Goal: Check status: Check status

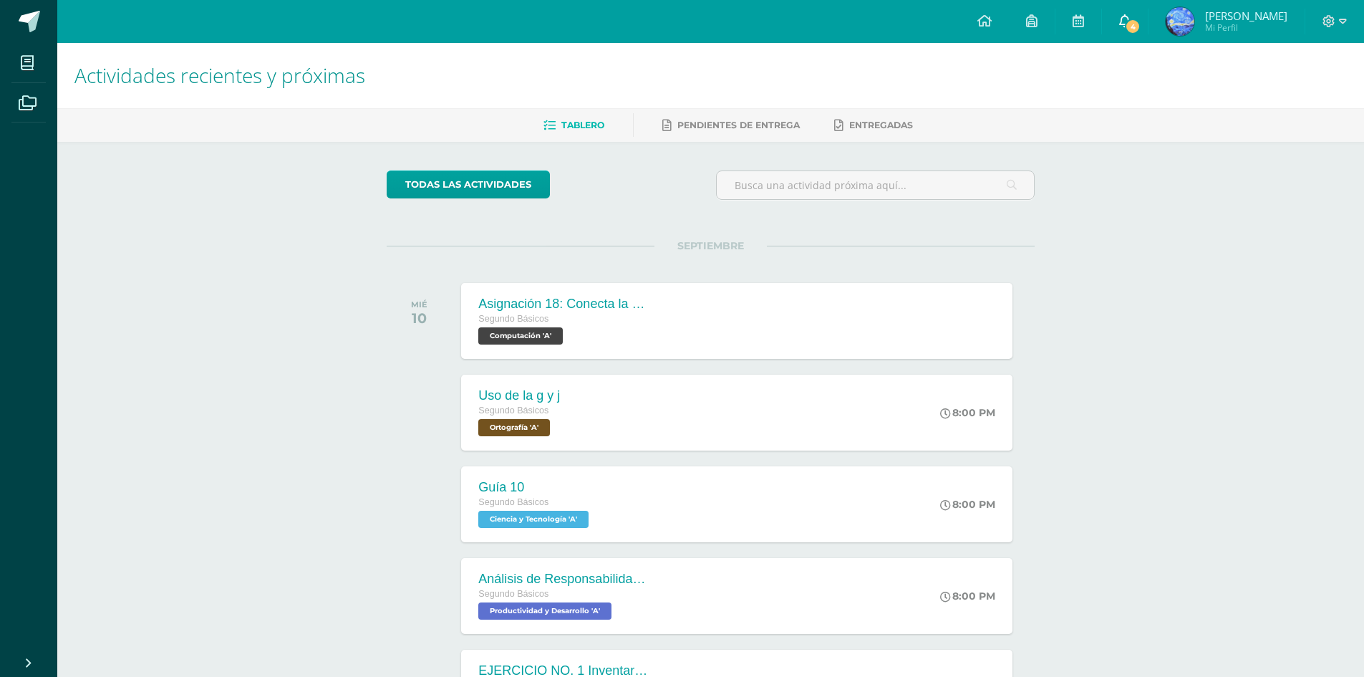
click at [1140, 26] on span "4" at bounding box center [1133, 27] width 16 height 16
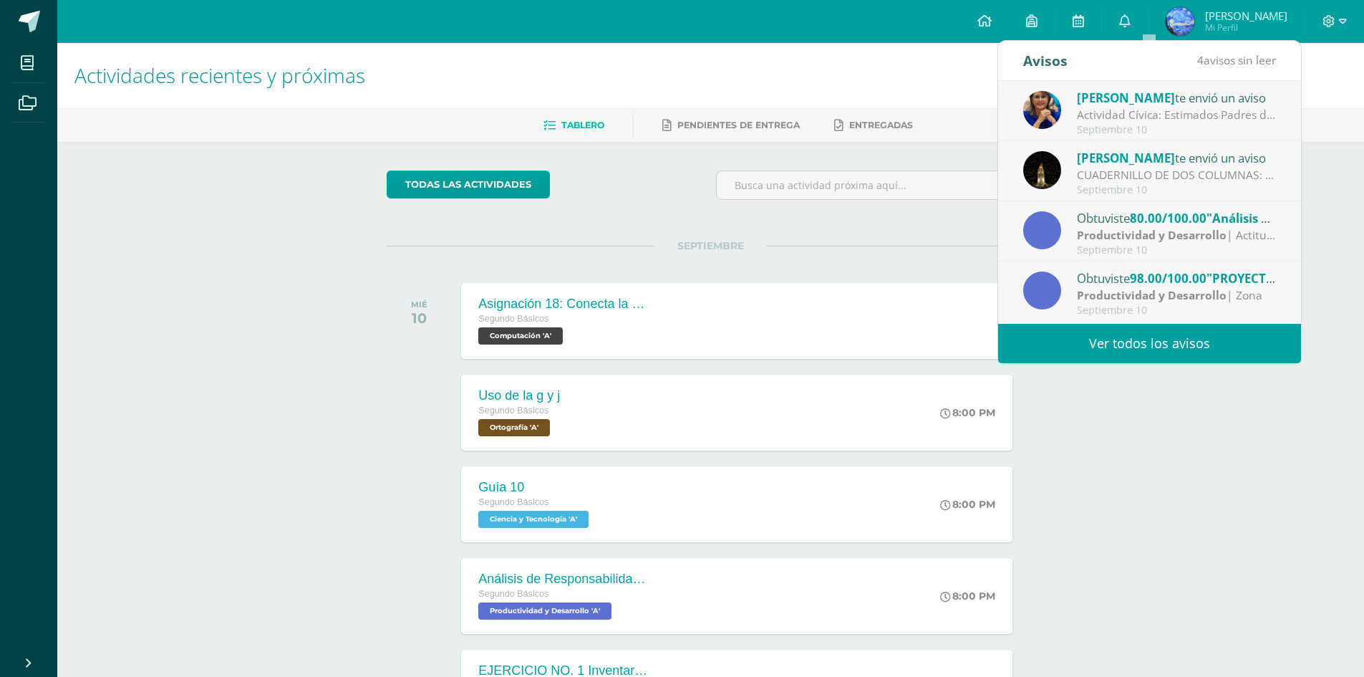
scroll to position [143, 0]
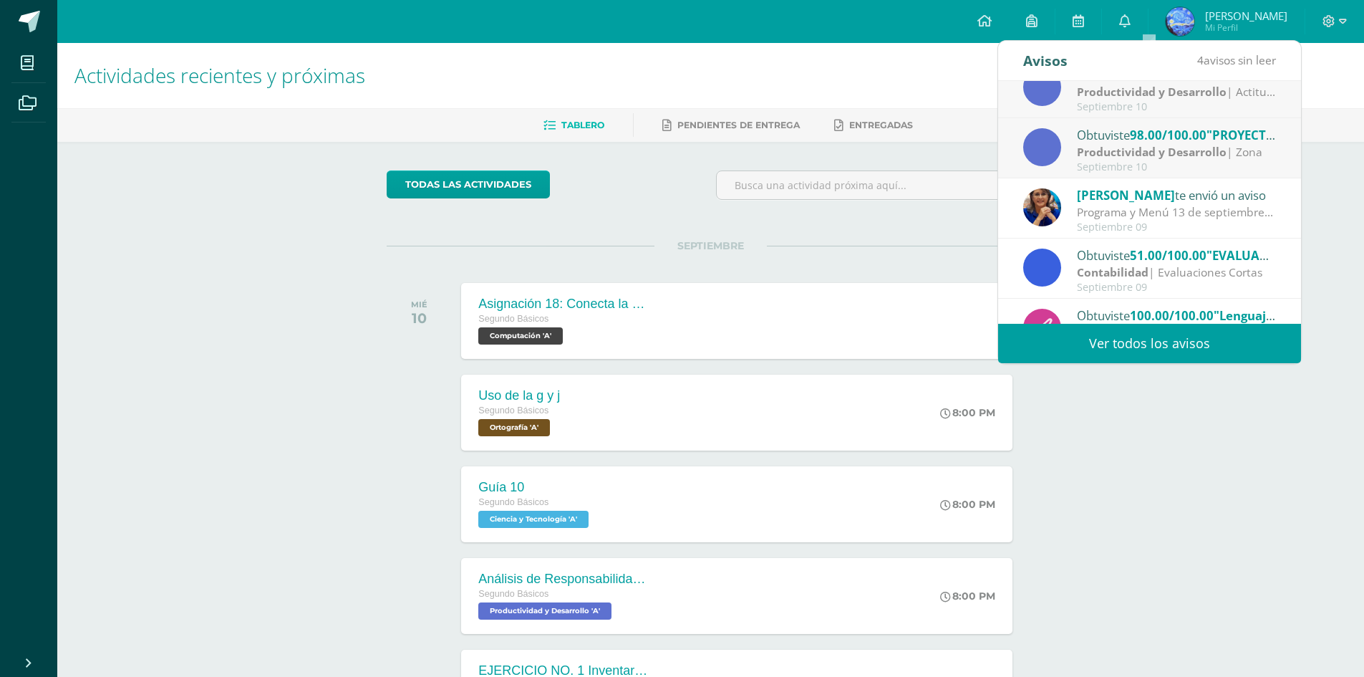
click at [1145, 140] on span "98.00/100.00" at bounding box center [1168, 135] width 77 height 16
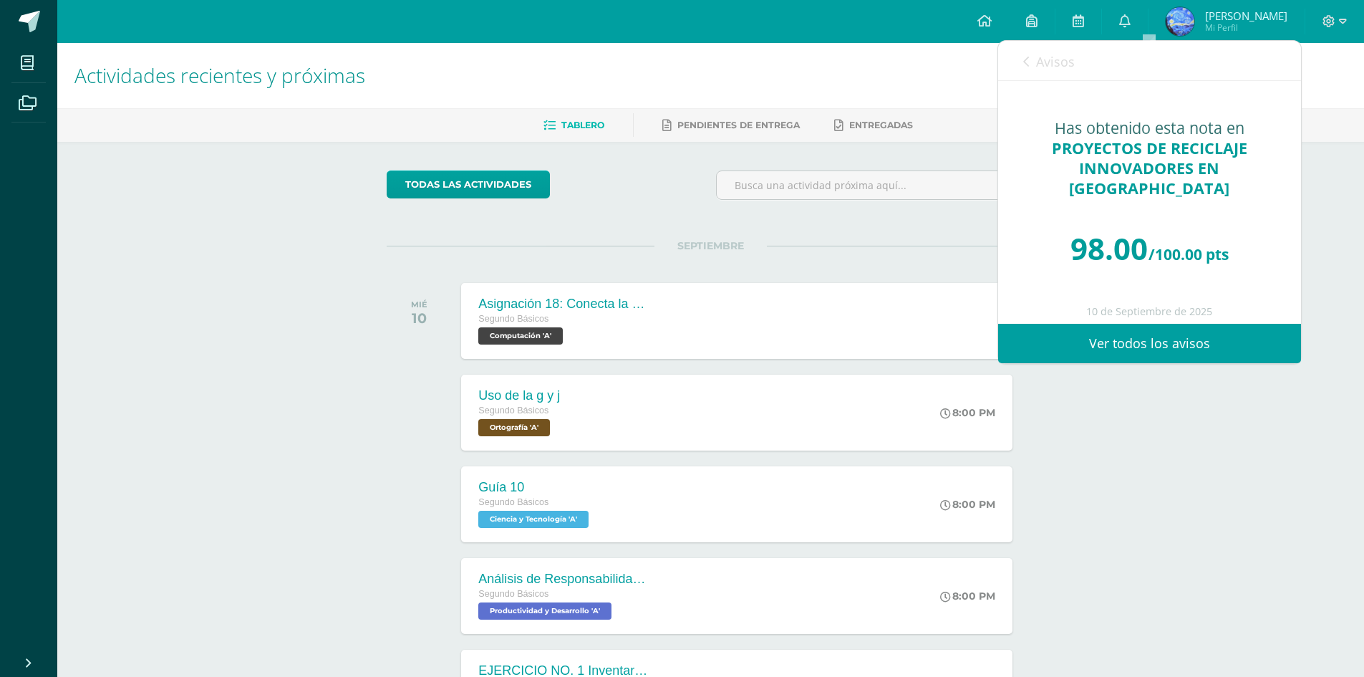
click at [1039, 57] on span "Avisos" at bounding box center [1055, 61] width 39 height 17
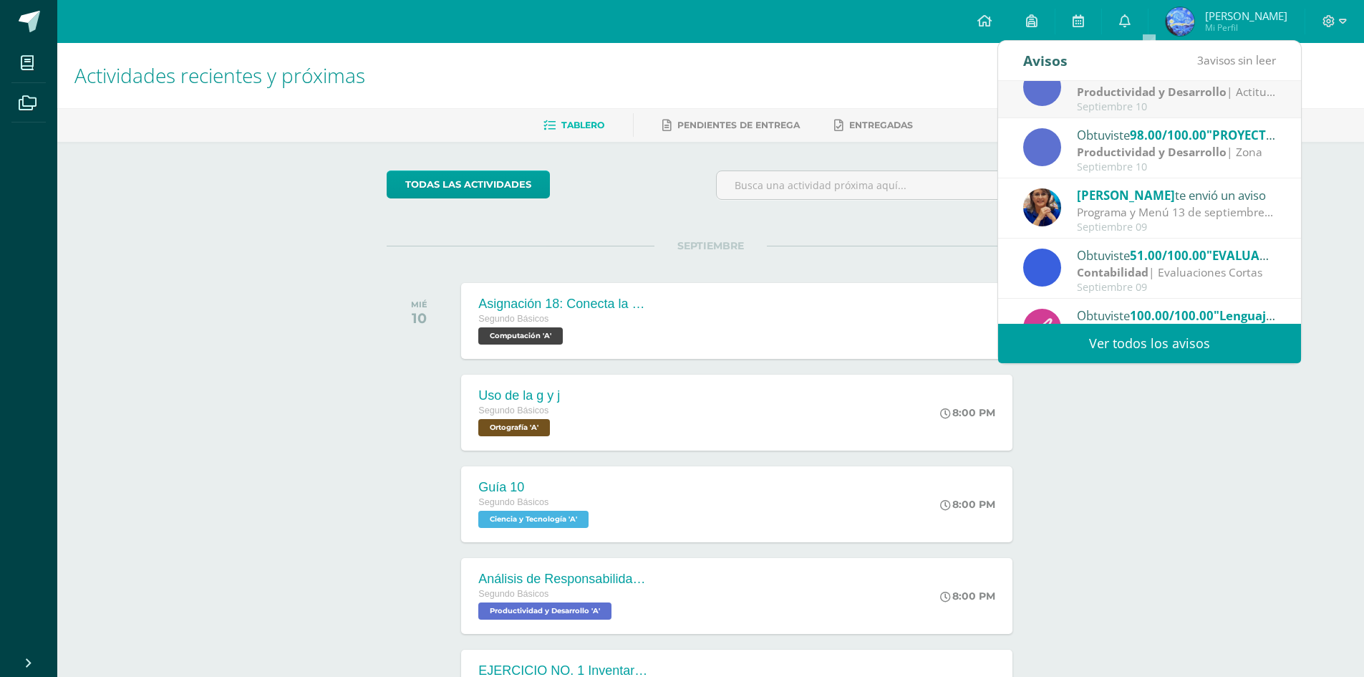
scroll to position [0, 0]
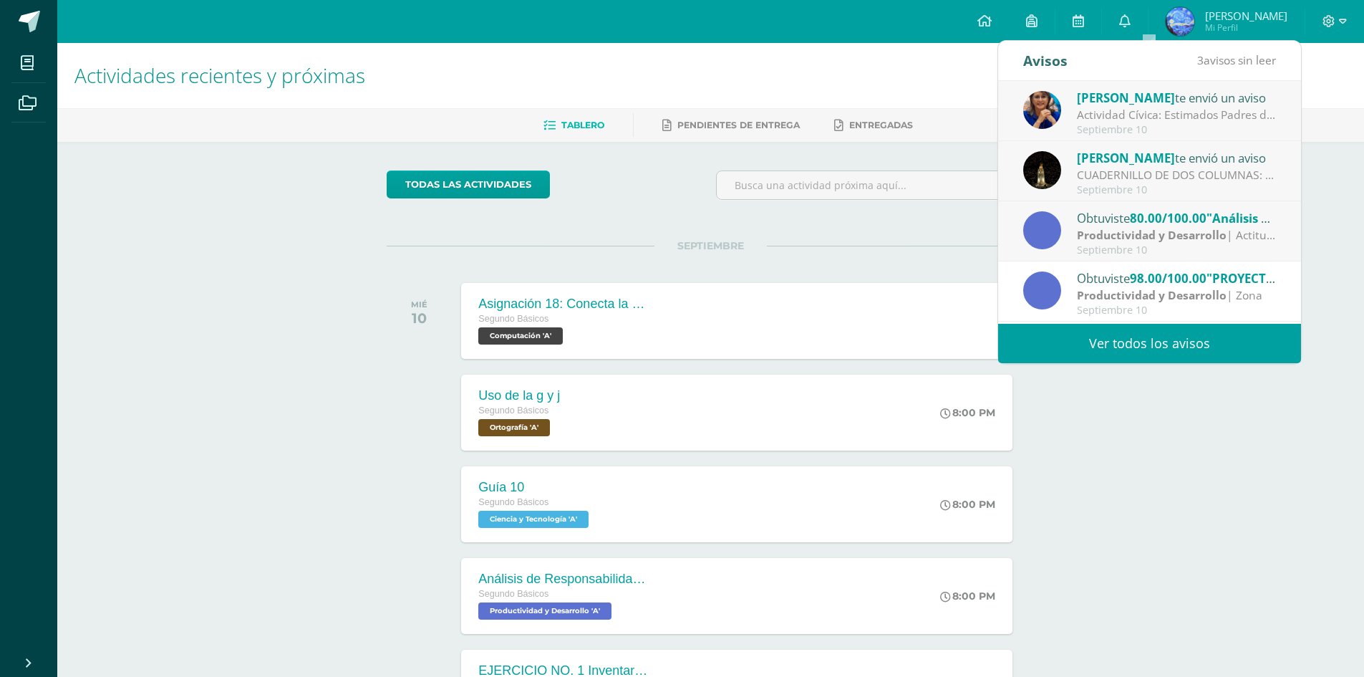
click at [1121, 171] on div "CUADERNILLO DE DOS COLUMNAS: Por favor traer para el [DATE] un cuadernillo de d…" at bounding box center [1176, 175] width 199 height 16
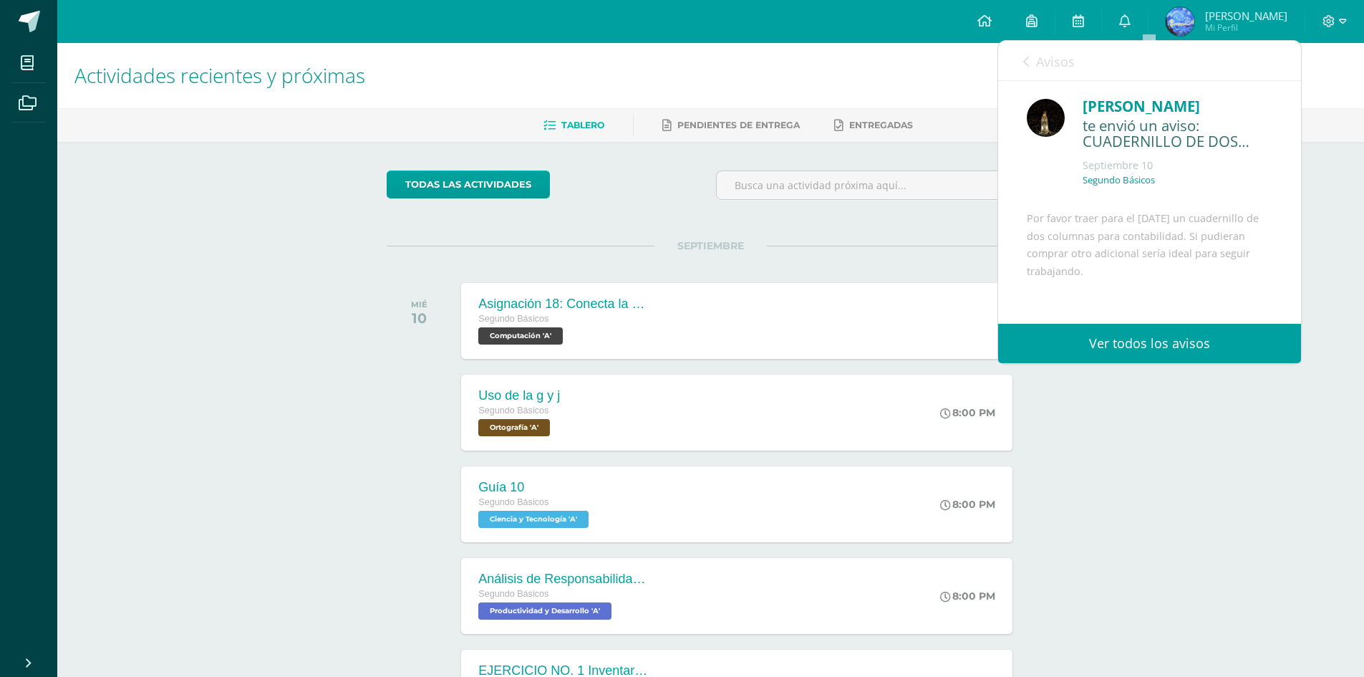
scroll to position [111, 0]
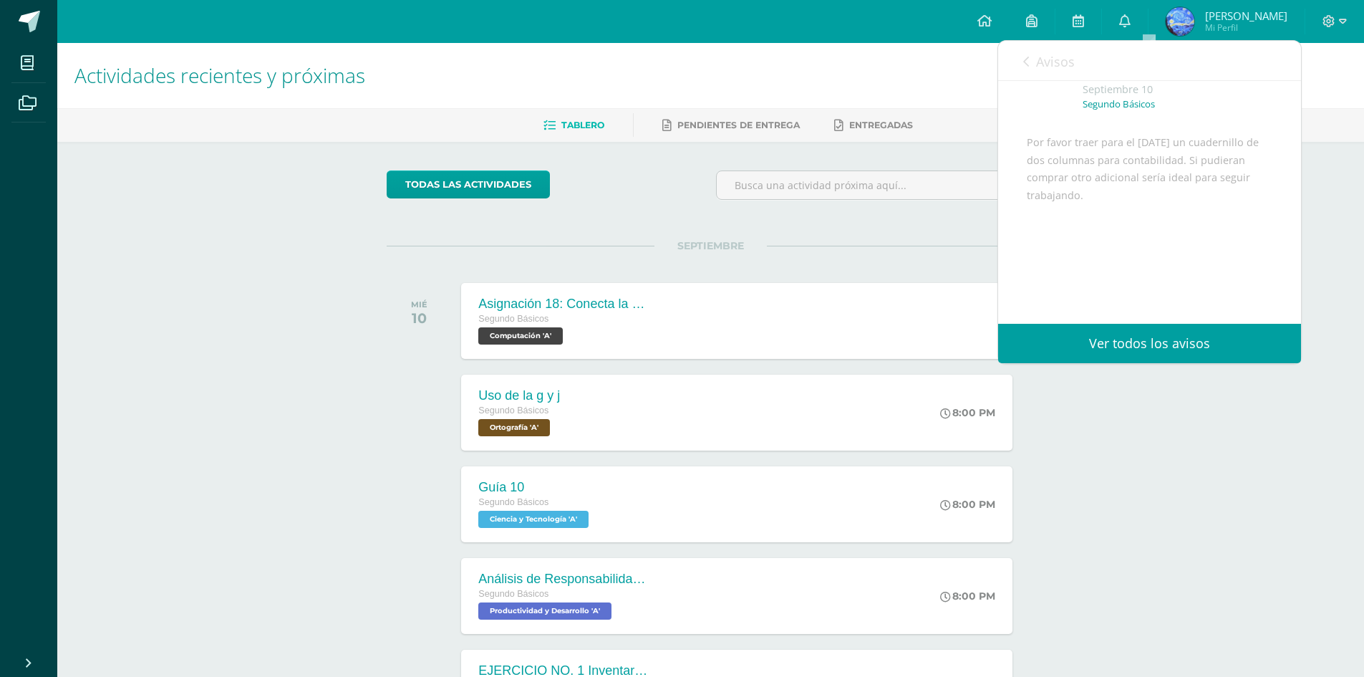
click at [1031, 53] on link "Avisos" at bounding box center [1049, 61] width 52 height 41
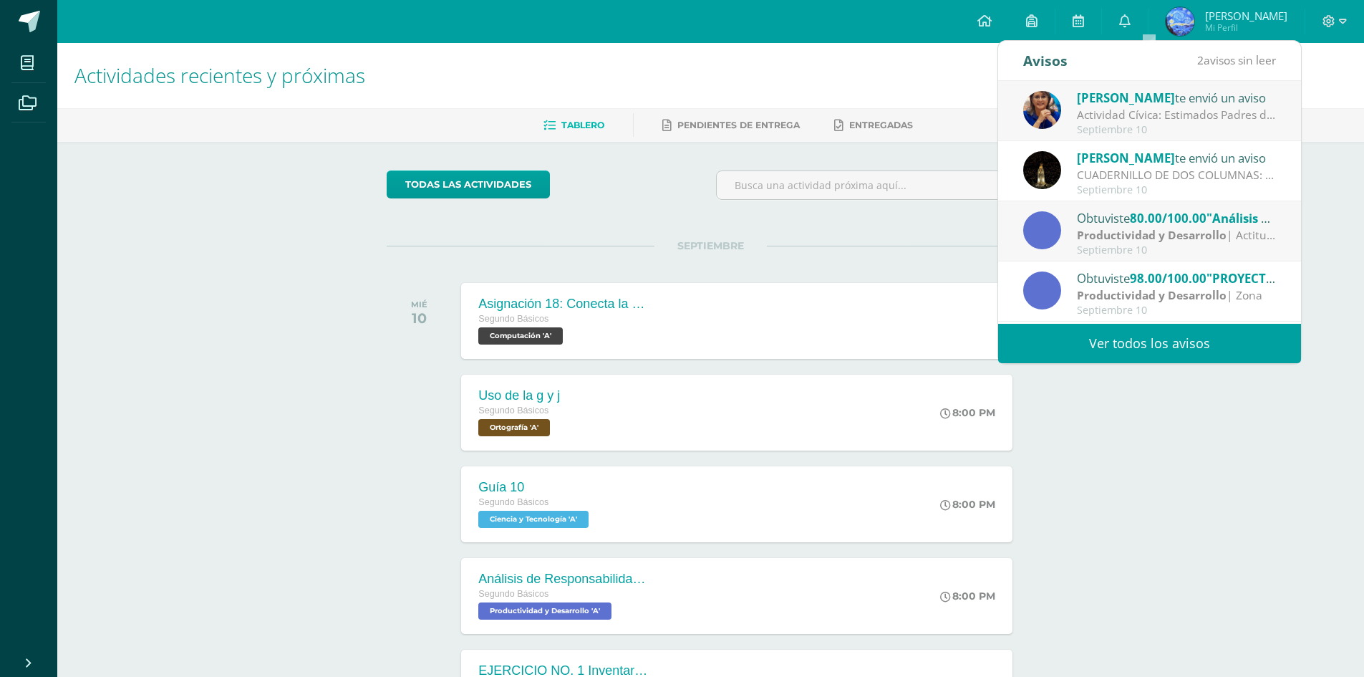
drag, startPoint x: 1132, startPoint y: 246, endPoint x: 1113, endPoint y: 217, distance: 35.1
click at [1131, 244] on div "Septiembre 10" at bounding box center [1176, 250] width 199 height 12
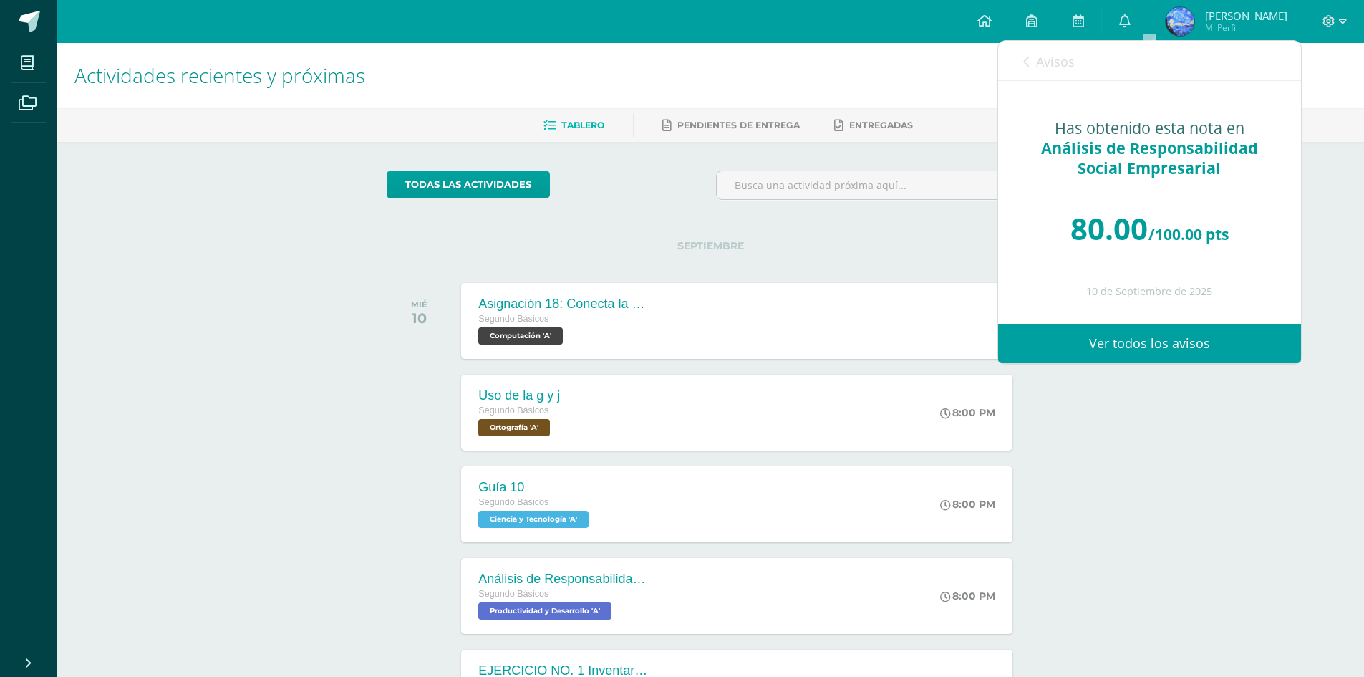
scroll to position [0, 0]
click at [1025, 94] on div "Has obtenido esta nota en Análisis de Responsabilidad Social Empresarial 80.00 …" at bounding box center [1149, 202] width 303 height 242
click at [1023, 79] on link "Avisos" at bounding box center [1049, 61] width 52 height 41
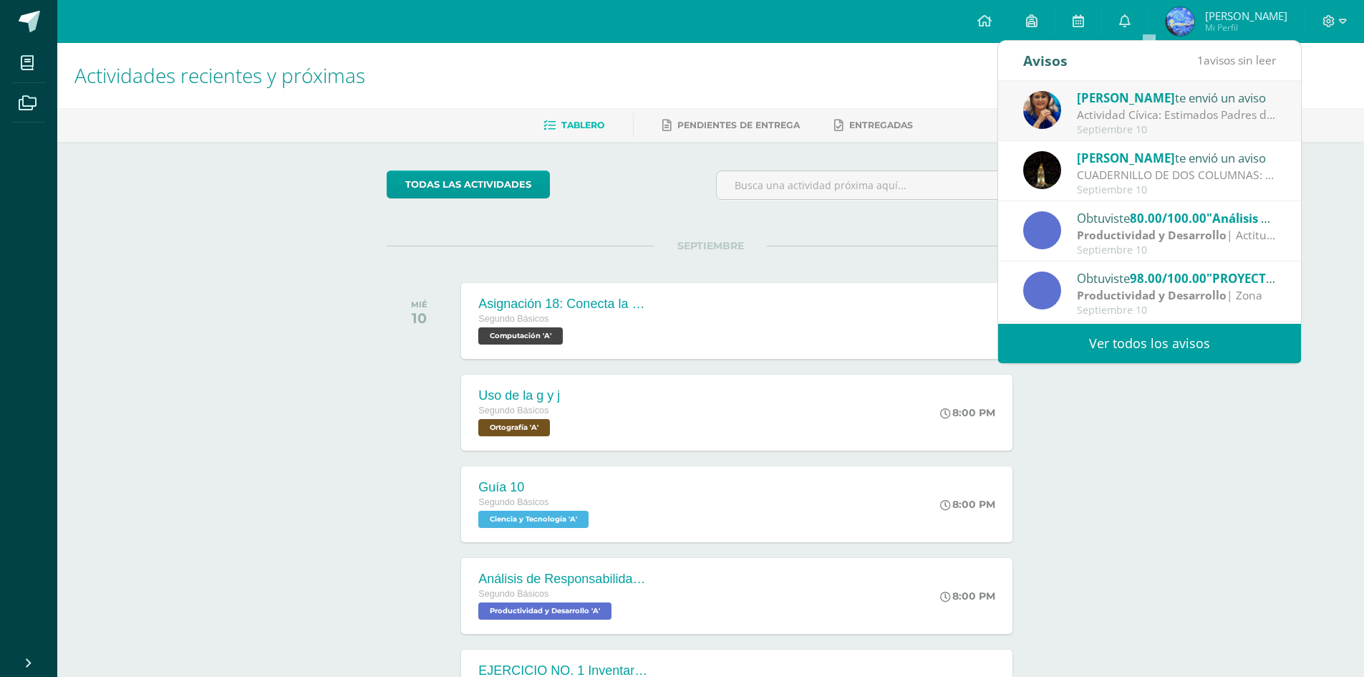
click at [1100, 124] on div "Septiembre 10" at bounding box center [1176, 130] width 199 height 12
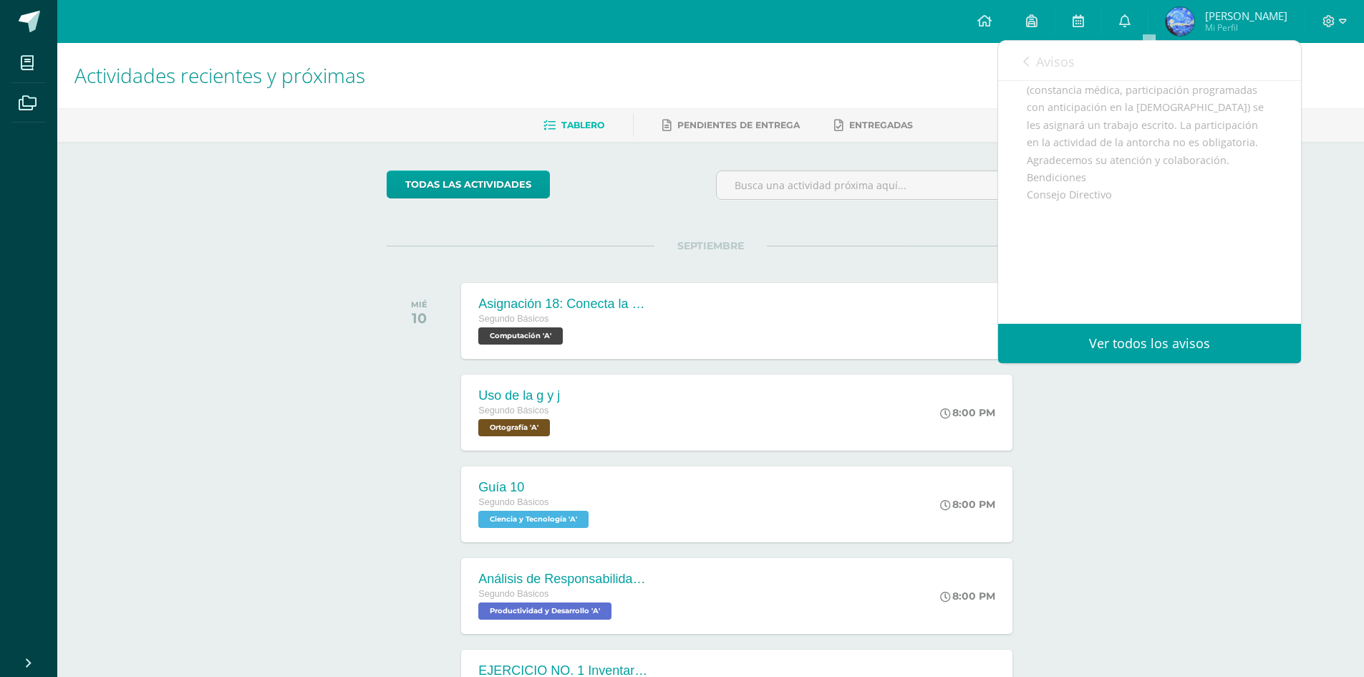
scroll to position [105, 0]
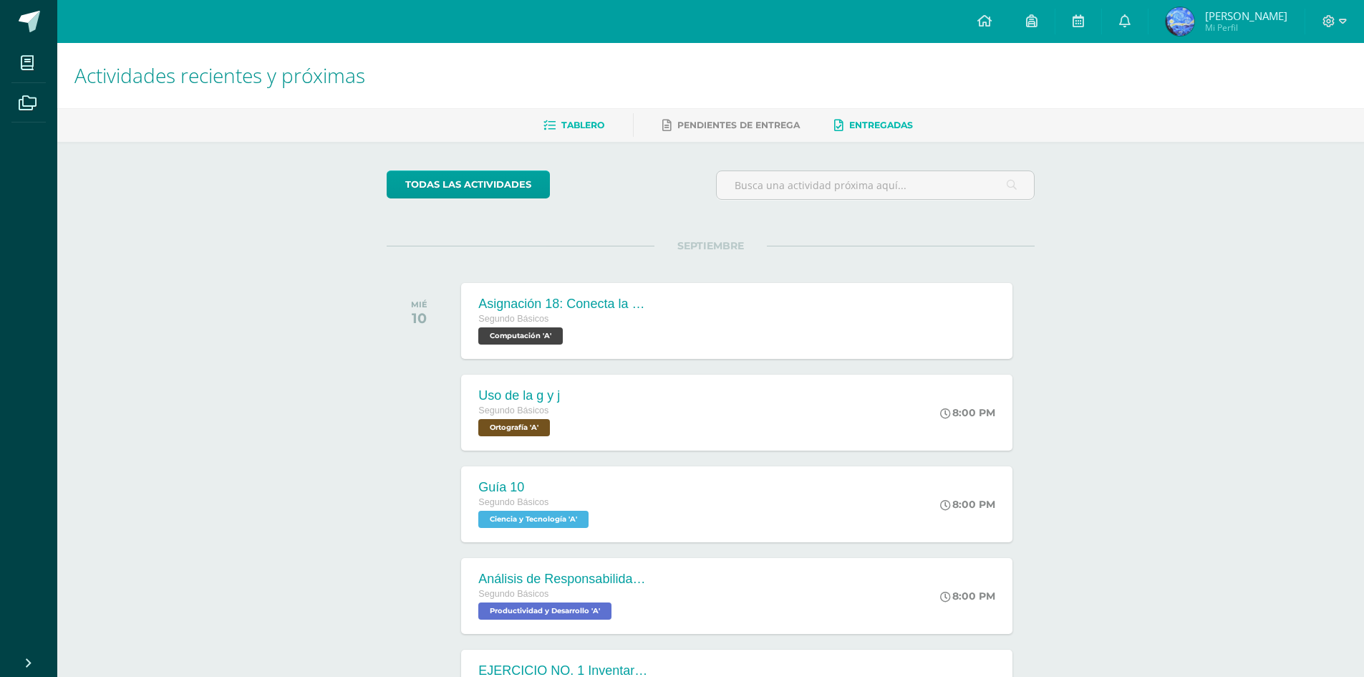
click at [893, 133] on link "Entregadas" at bounding box center [873, 125] width 79 height 23
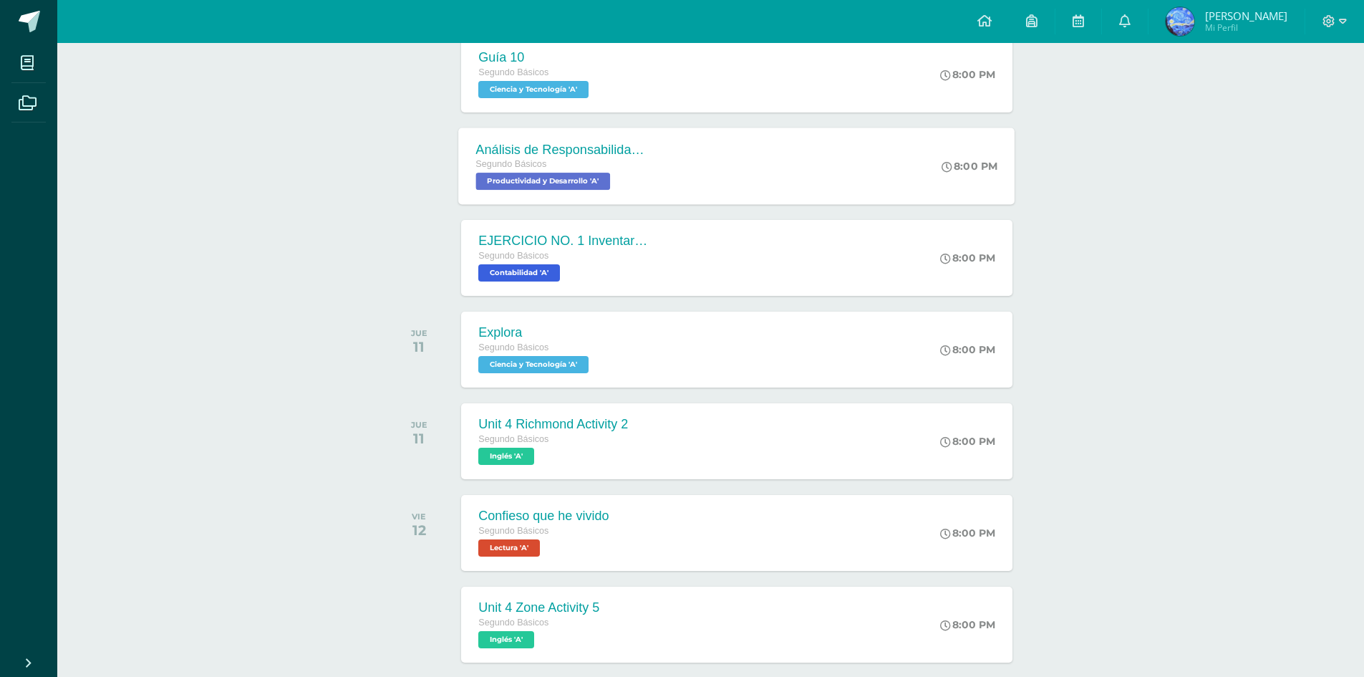
scroll to position [501, 0]
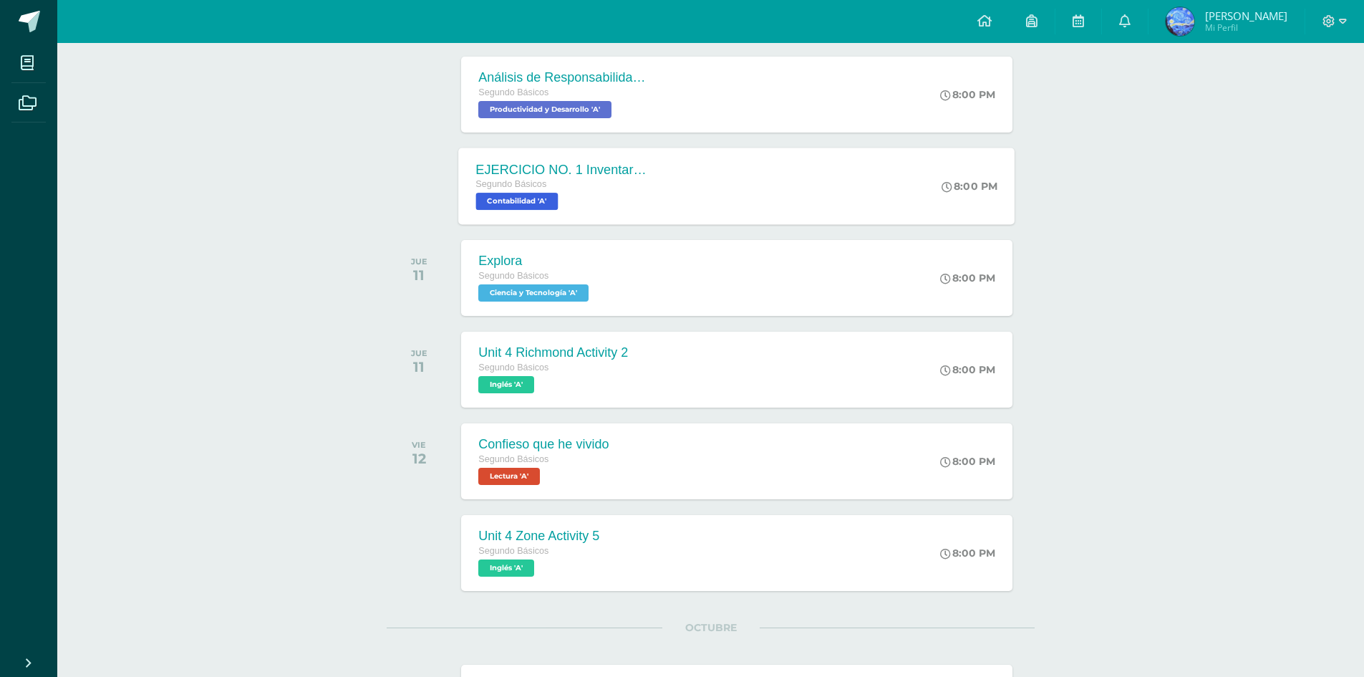
click at [603, 183] on div "Segundo Básicos" at bounding box center [562, 185] width 173 height 16
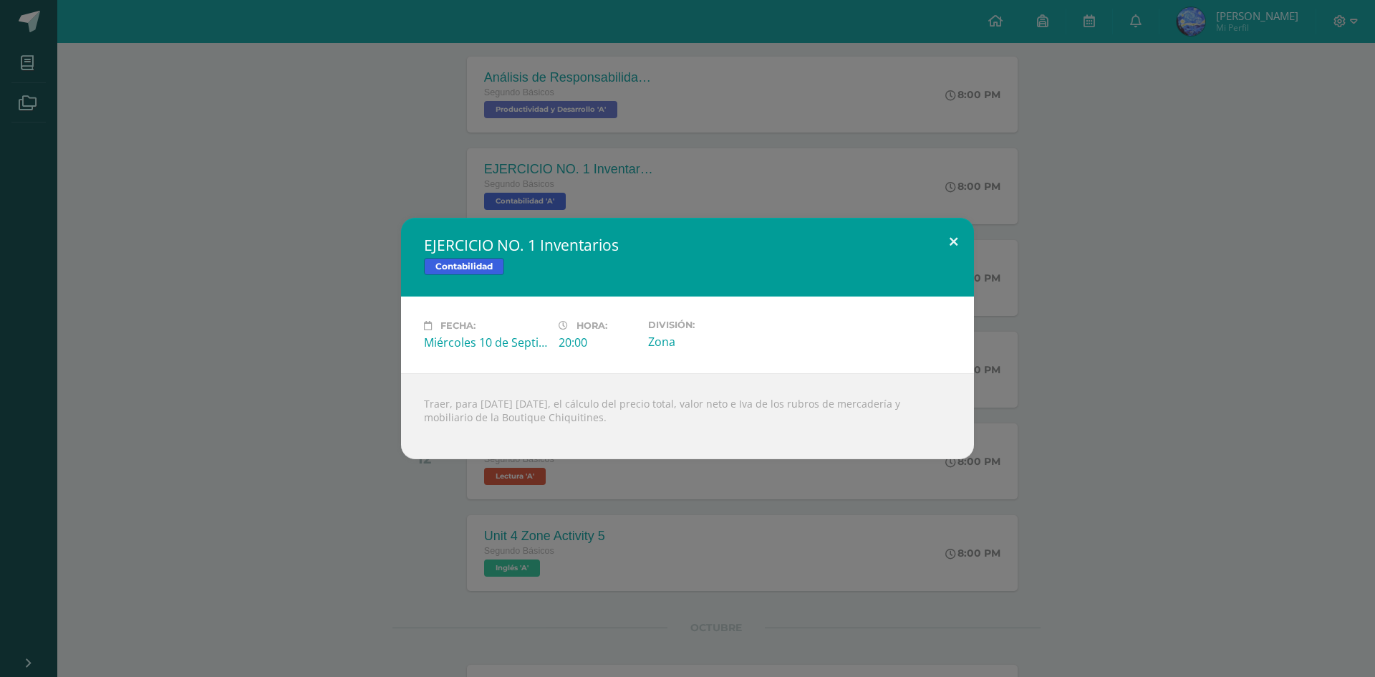
click at [952, 240] on button at bounding box center [953, 242] width 41 height 49
